Goal: Transaction & Acquisition: Book appointment/travel/reservation

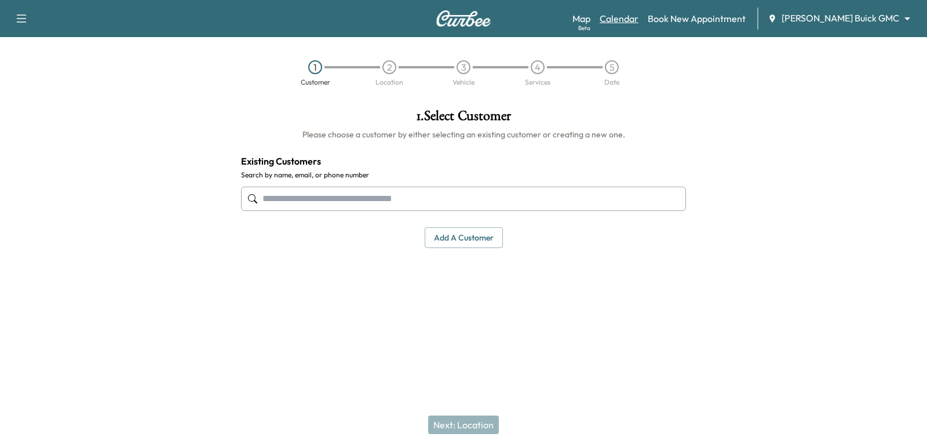
click at [639, 20] on link "Calendar" at bounding box center [619, 19] width 39 height 14
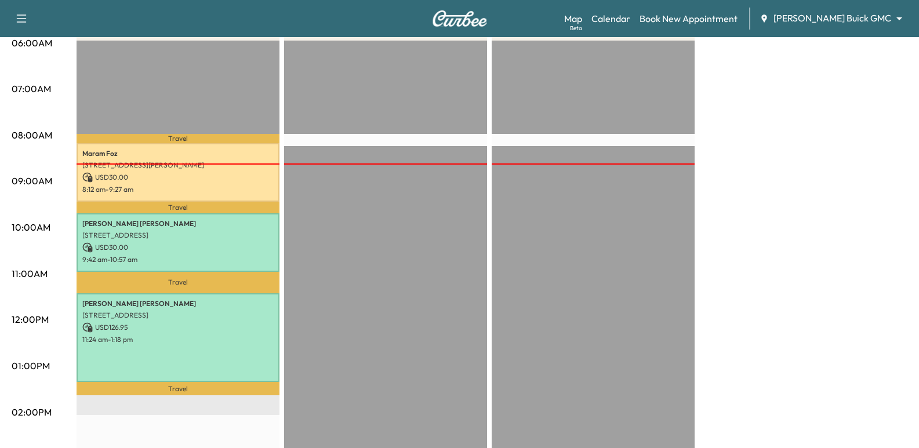
scroll to position [232, 0]
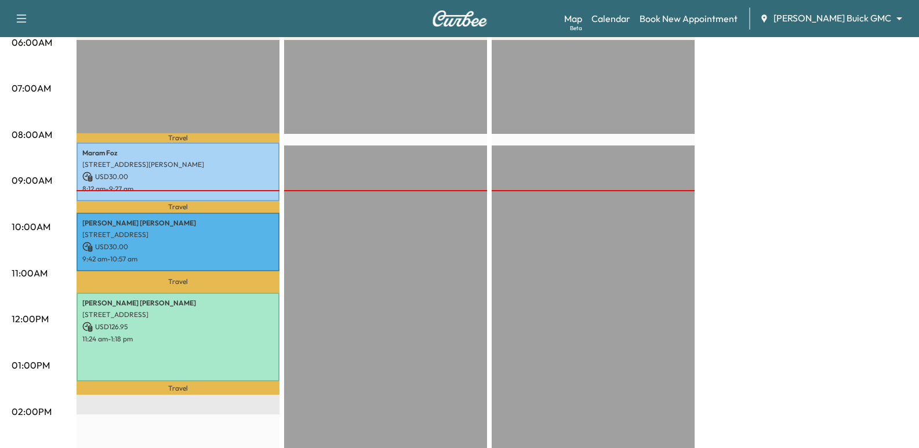
scroll to position [232, 0]
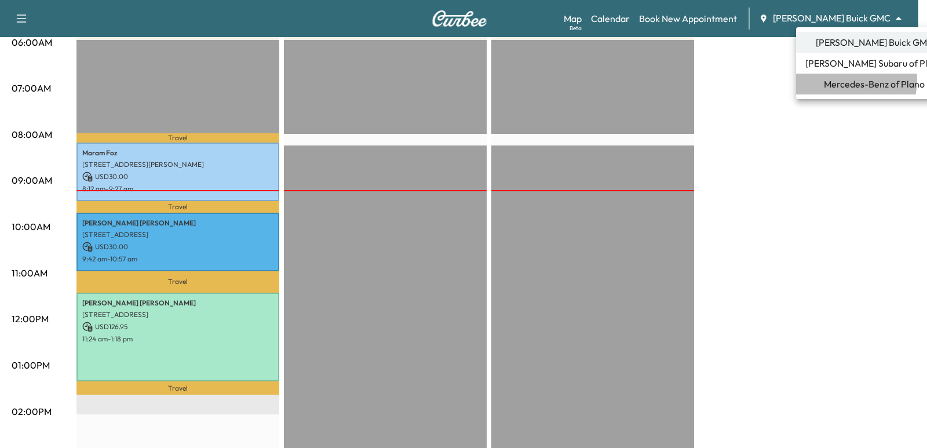
click at [836, 79] on span "Mercedes-Benz of Plano" at bounding box center [874, 84] width 101 height 14
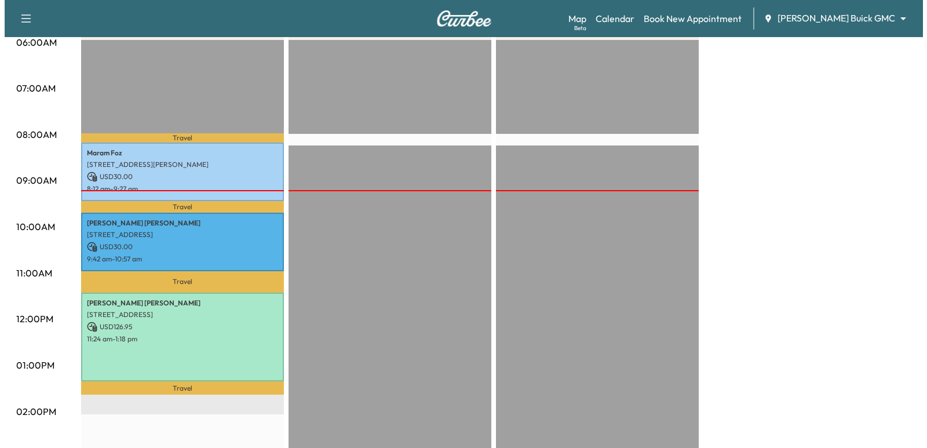
scroll to position [0, 0]
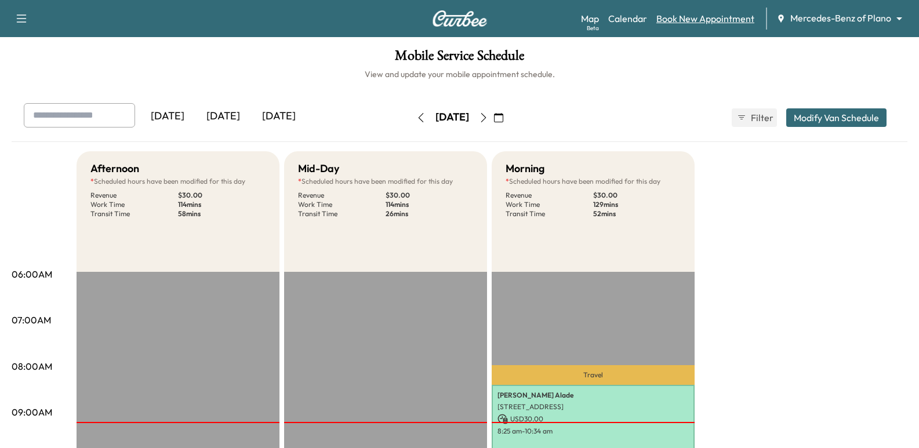
click at [728, 20] on link "Book New Appointment" at bounding box center [705, 19] width 98 height 14
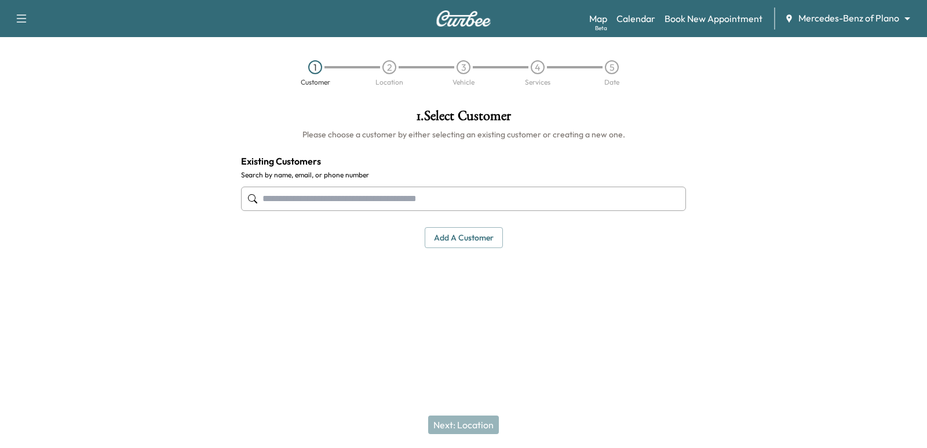
click at [391, 187] on input "text" at bounding box center [463, 199] width 445 height 24
click at [424, 185] on div at bounding box center [463, 199] width 445 height 38
click at [432, 190] on input "text" at bounding box center [463, 199] width 445 height 24
paste input "**********"
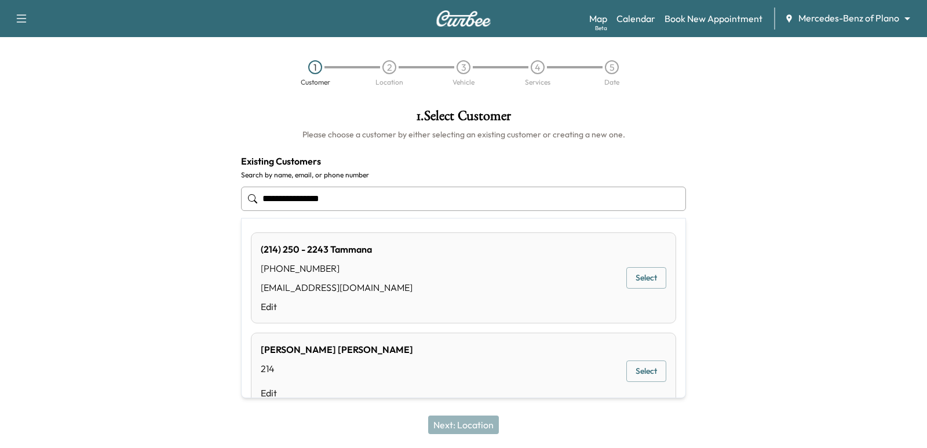
type input "**********"
